Goal: Task Accomplishment & Management: Manage account settings

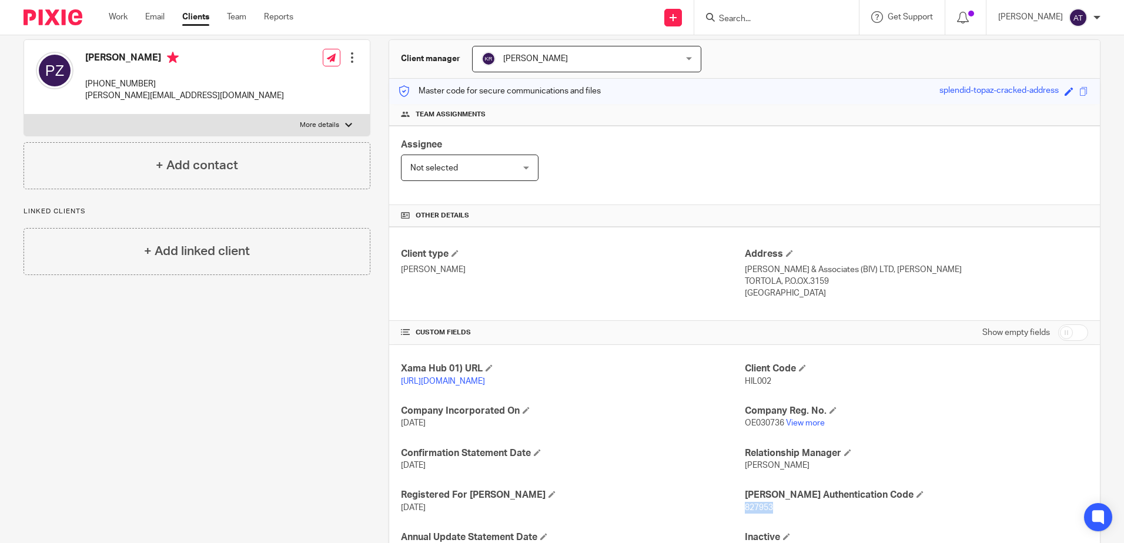
scroll to position [216, 0]
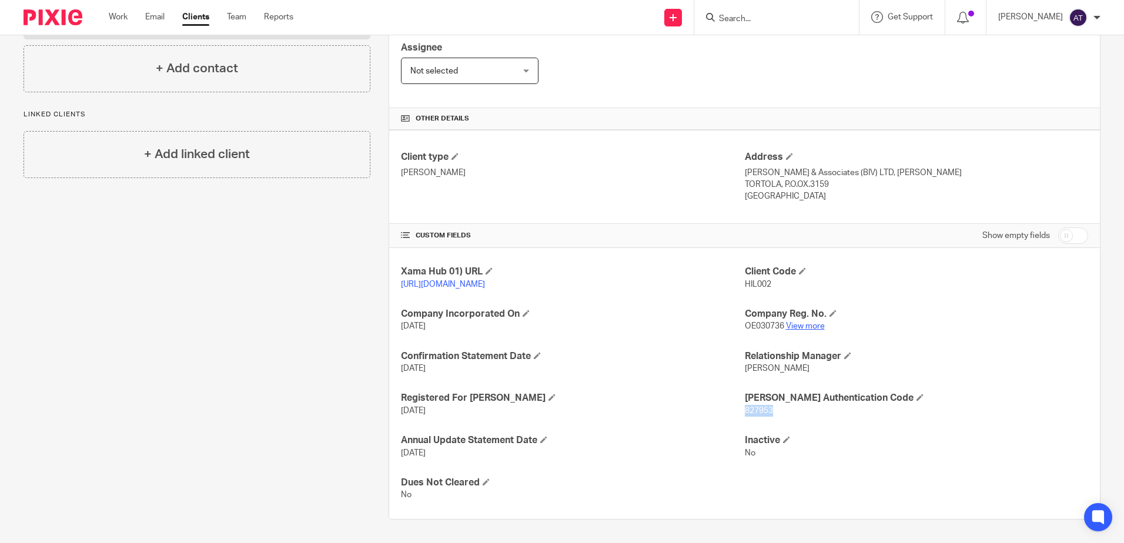
click at [801, 325] on link "View more" at bounding box center [805, 326] width 39 height 8
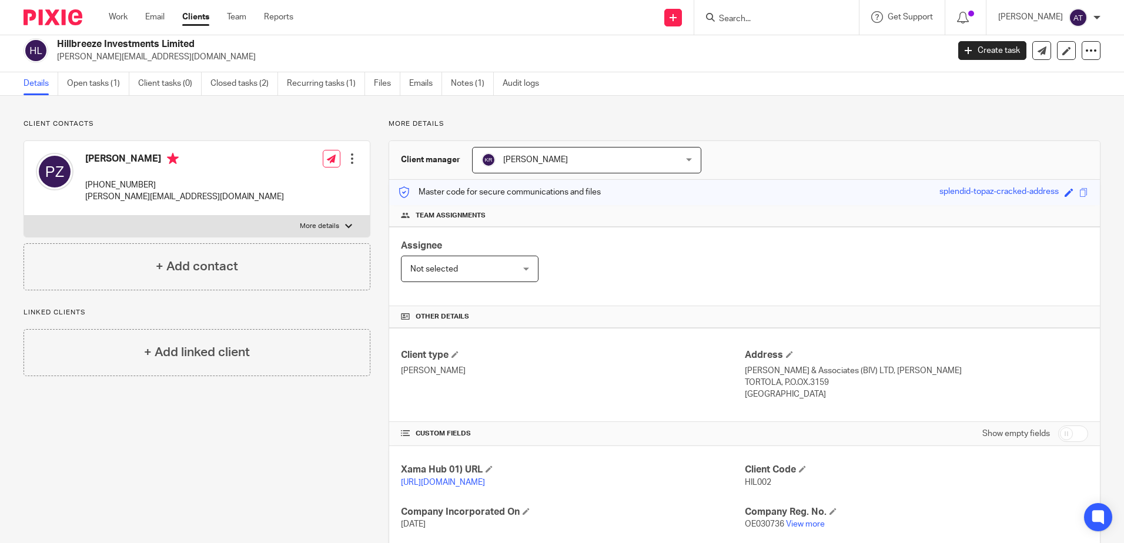
scroll to position [0, 0]
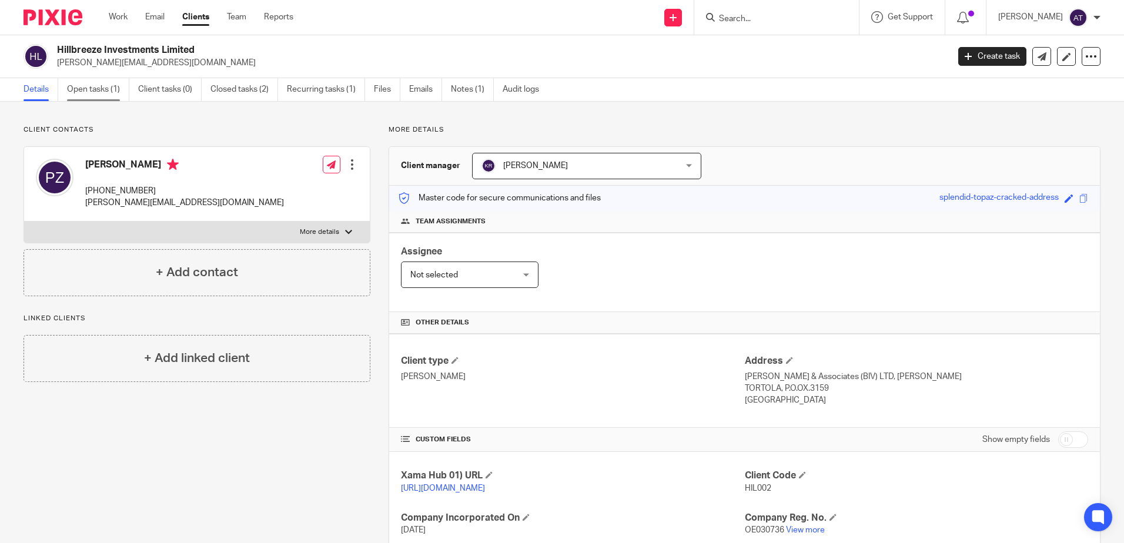
click at [91, 92] on link "Open tasks (1)" at bounding box center [98, 89] width 62 height 23
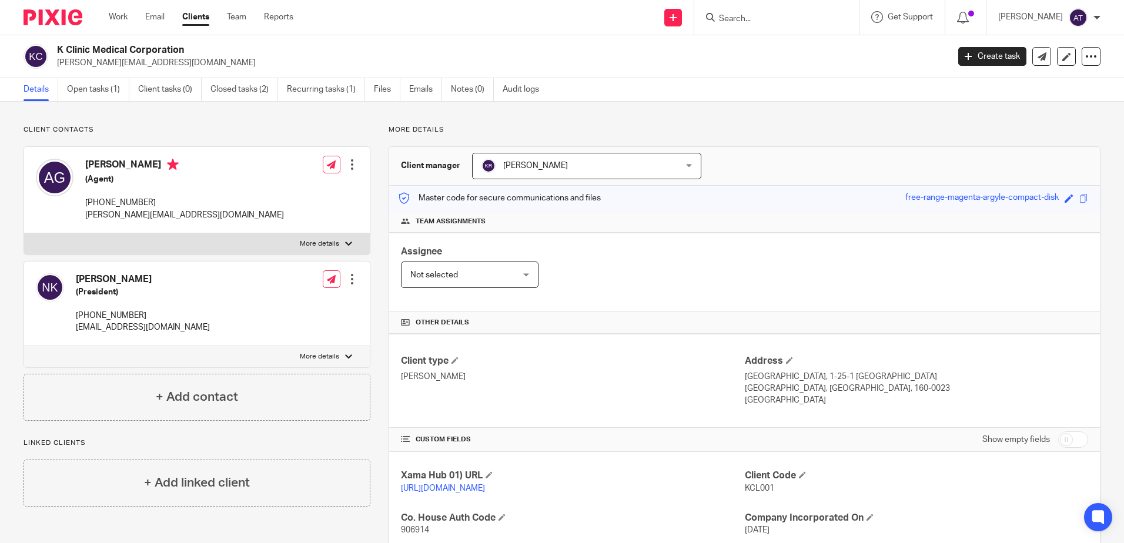
click at [760, 13] on form at bounding box center [780, 17] width 125 height 15
click at [769, 21] on input "Search" at bounding box center [771, 19] width 106 height 11
click at [780, 18] on input "Search" at bounding box center [771, 19] width 106 height 11
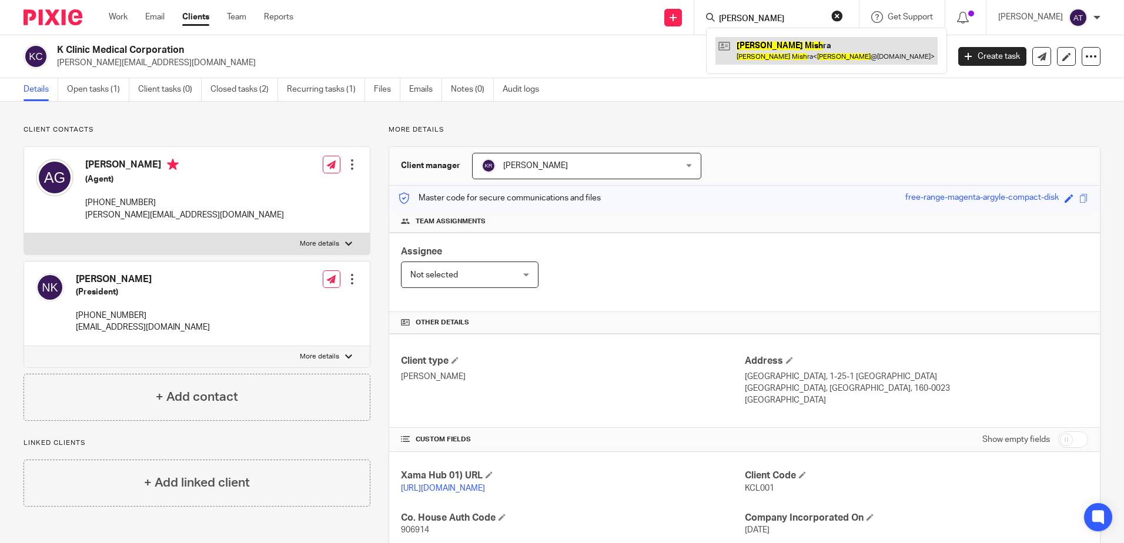
type input "dhruv mish"
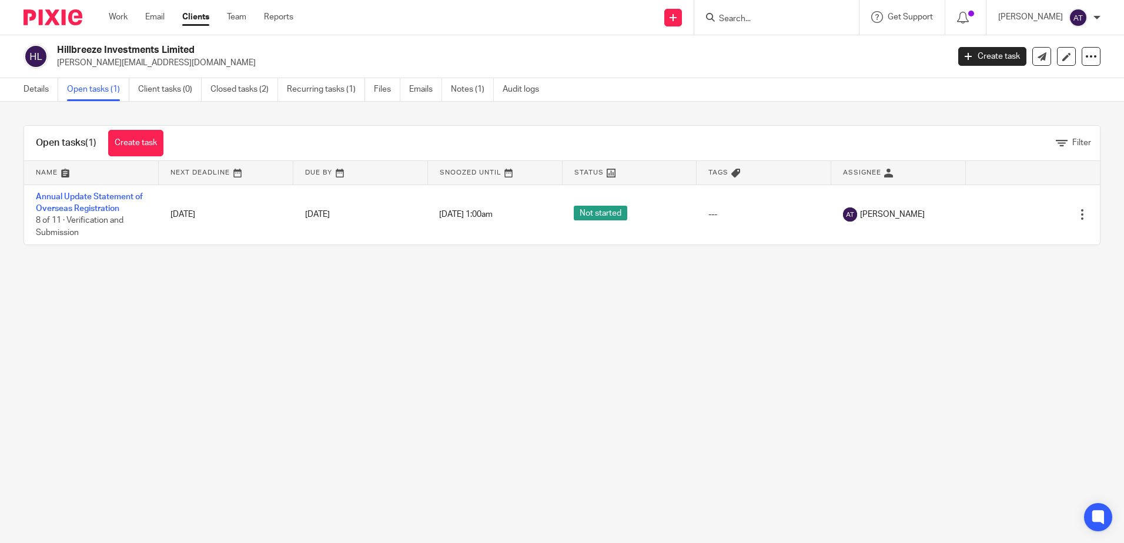
click at [105, 197] on link "Annual Update Statement of Overseas Registration" at bounding box center [89, 203] width 107 height 20
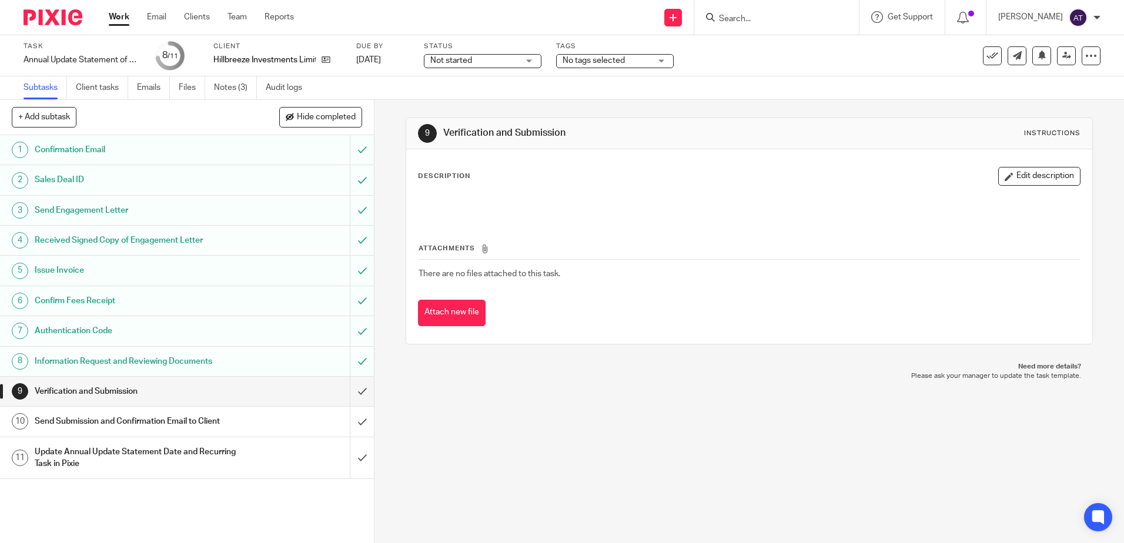
click at [753, 21] on input "Search" at bounding box center [771, 19] width 106 height 11
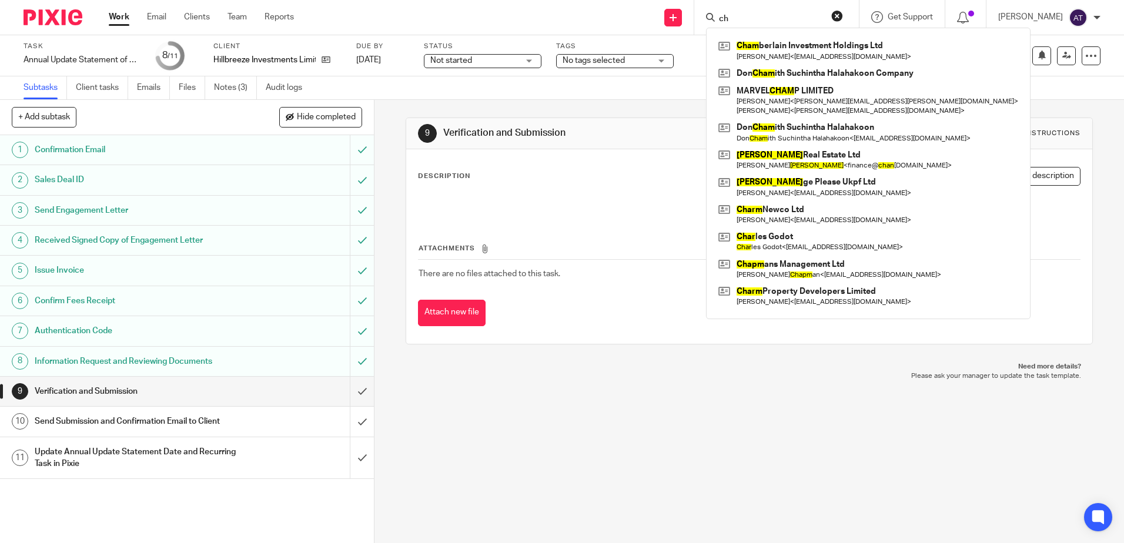
type input "c"
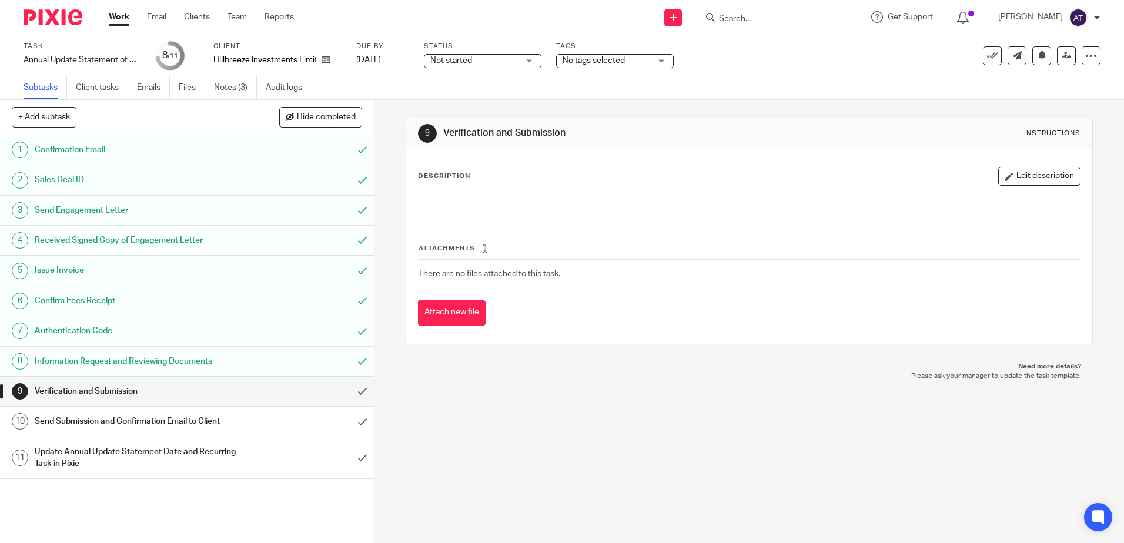
click at [755, 21] on input "Search" at bounding box center [771, 19] width 106 height 11
click at [796, 21] on input "Search" at bounding box center [771, 19] width 106 height 11
type input "h"
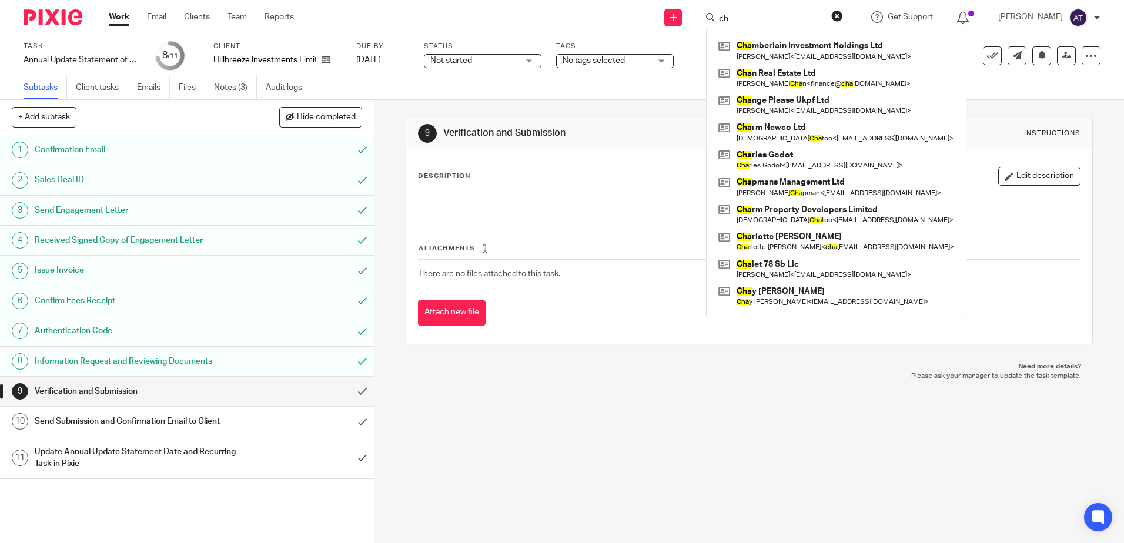
type input "c"
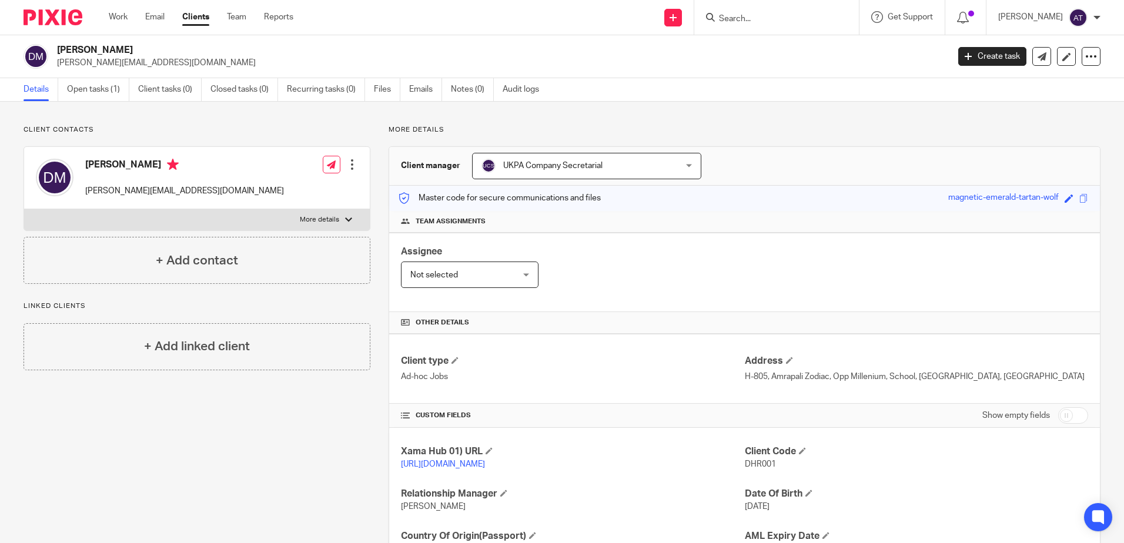
drag, startPoint x: 775, startPoint y: 62, endPoint x: 801, endPoint y: 56, distance: 27.1
click at [776, 62] on p "[PERSON_NAME][EMAIL_ADDRESS][DOMAIN_NAME]" at bounding box center [499, 63] width 884 height 12
click at [764, 259] on div "Assignee Not selected Not selected Not selected [PERSON_NAME] [PERSON_NAME] [PE…" at bounding box center [744, 272] width 711 height 79
drag, startPoint x: 829, startPoint y: 485, endPoint x: 602, endPoint y: 573, distance: 243.7
drag, startPoint x: 602, startPoint y: 573, endPoint x: 840, endPoint y: 152, distance: 484.0
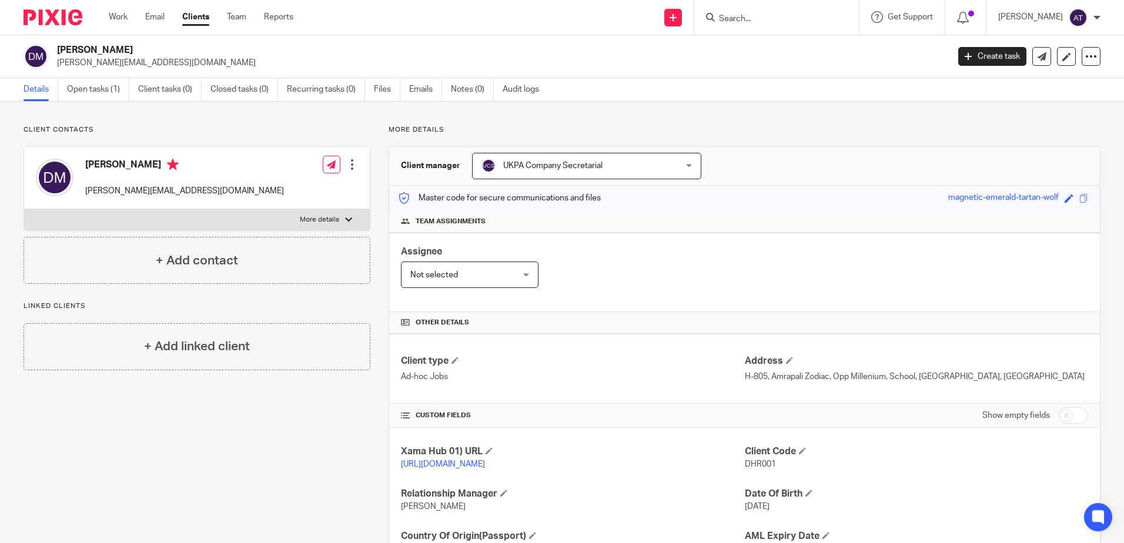
click at [840, 152] on div "Client manager UKPA Company Secretarial UKPA Company Secretarial [PERSON_NAME] …" at bounding box center [744, 166] width 711 height 39
click at [786, 22] on input "Search" at bounding box center [771, 19] width 106 height 11
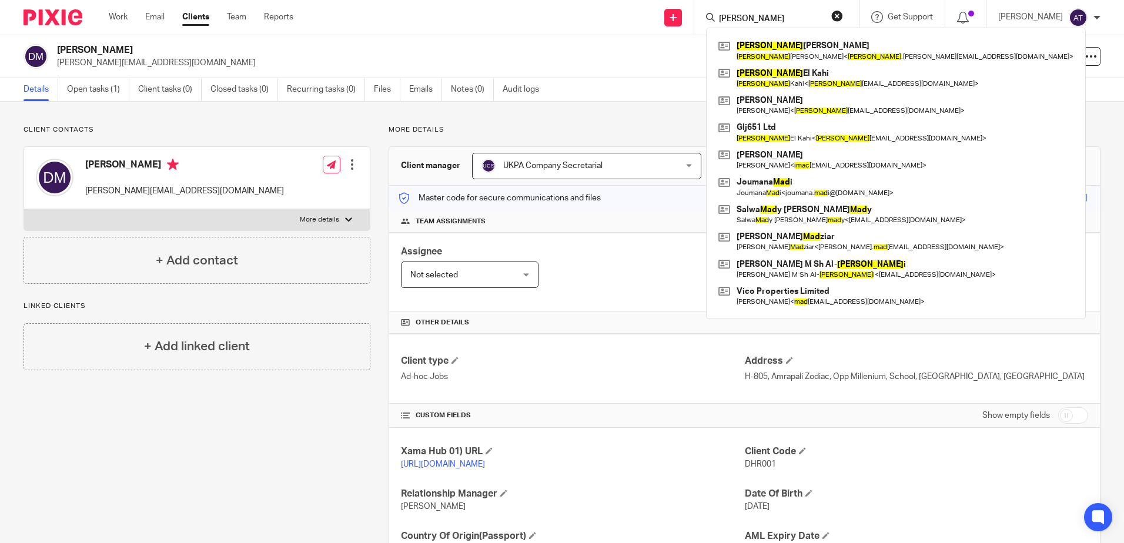
type input "IMAD"
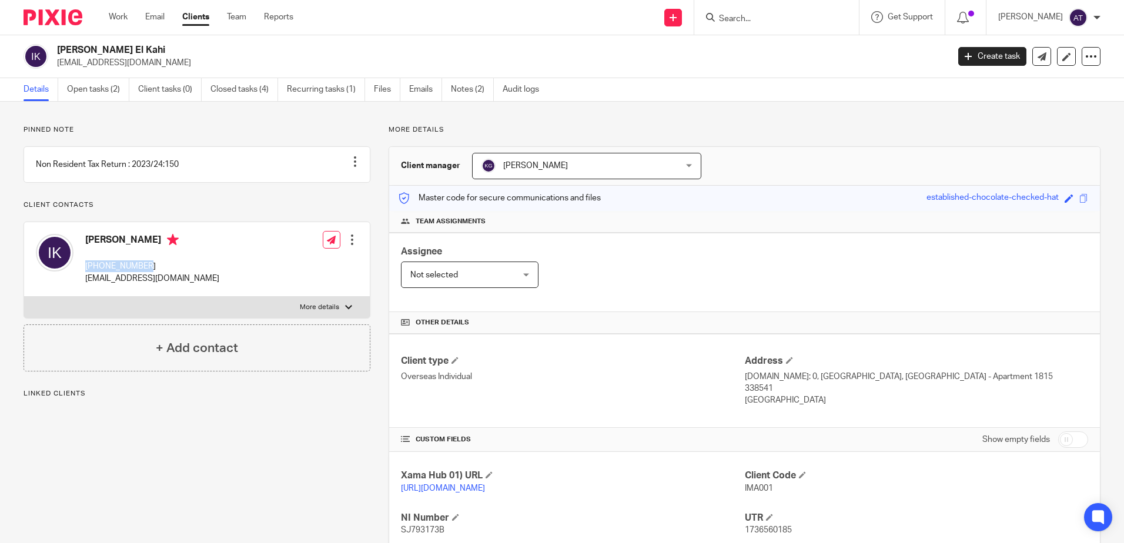
drag, startPoint x: 151, startPoint y: 280, endPoint x: 87, endPoint y: 280, distance: 64.1
click at [87, 272] on p "[PHONE_NUMBER]" at bounding box center [152, 266] width 134 height 12
copy p "[PHONE_NUMBER]"
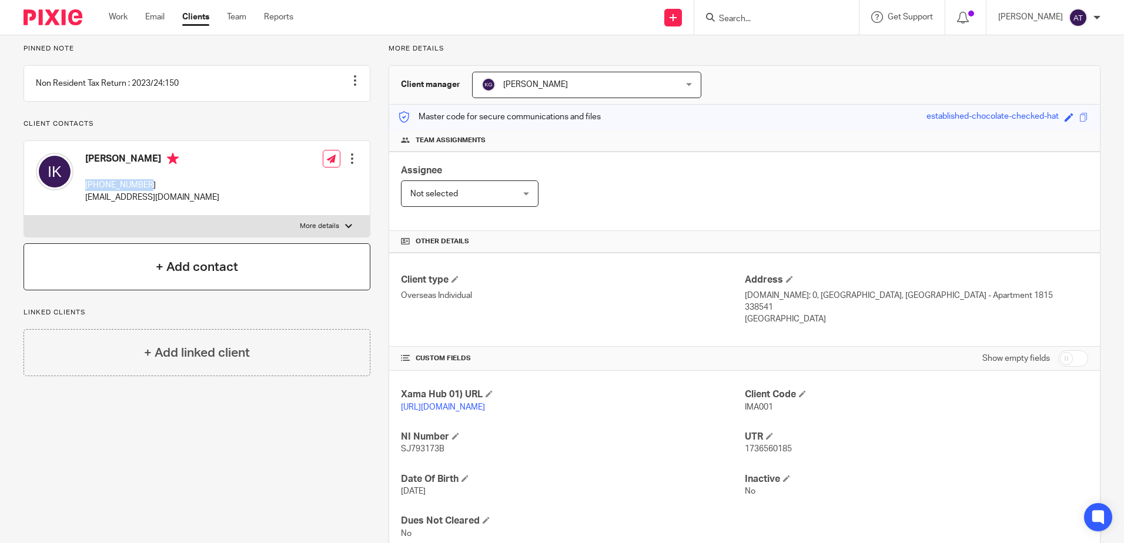
scroll to position [14, 0]
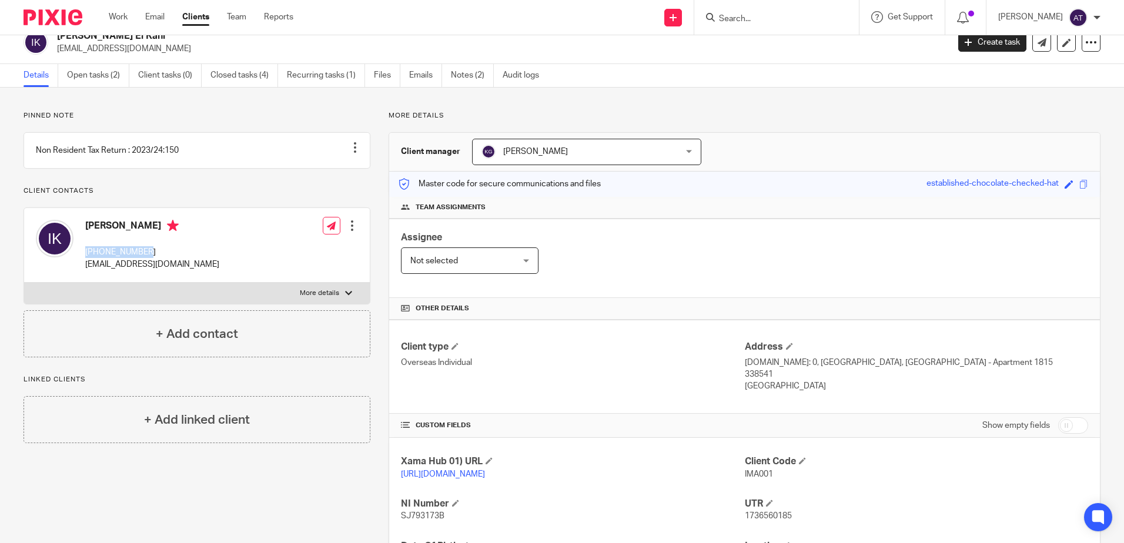
copy p "[PHONE_NUMBER]"
click at [742, 18] on input "Search" at bounding box center [771, 19] width 106 height 11
click at [769, 21] on input "ALINE" at bounding box center [771, 19] width 106 height 11
type input "ALINE"
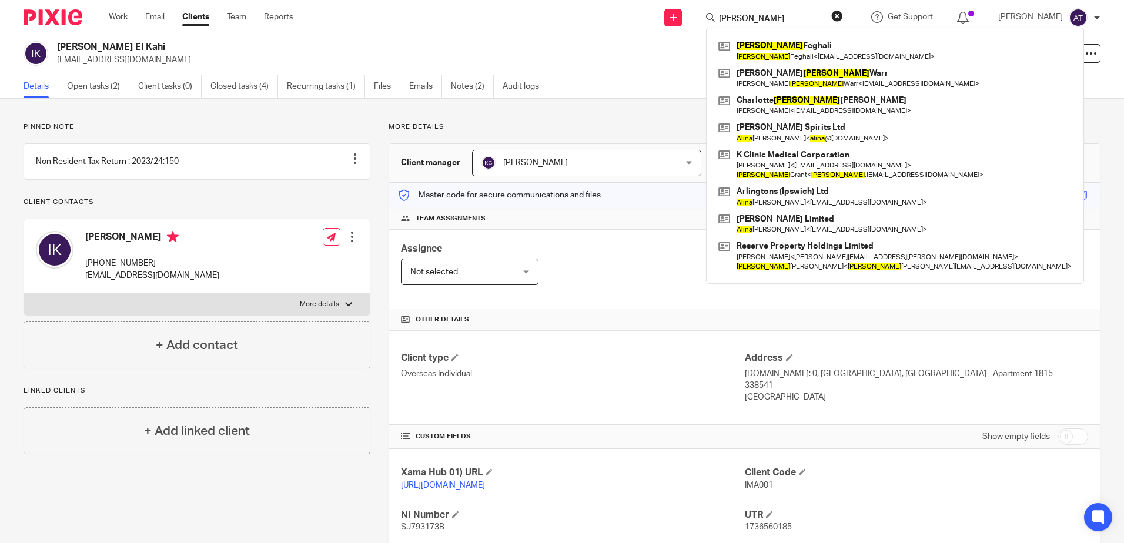
scroll to position [0, 0]
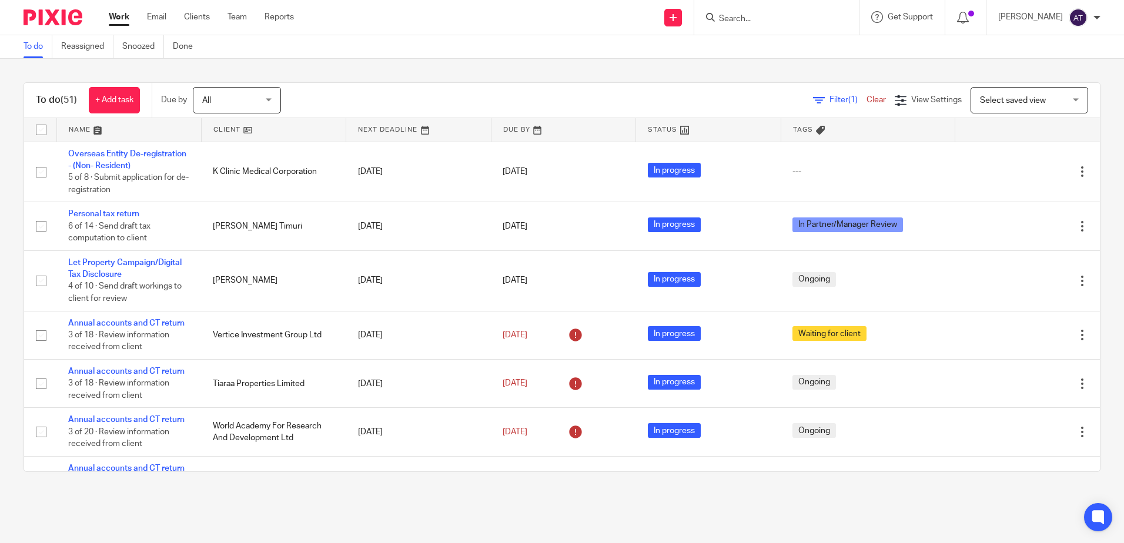
scroll to position [1882, 0]
